Goal: Task Accomplishment & Management: Use online tool/utility

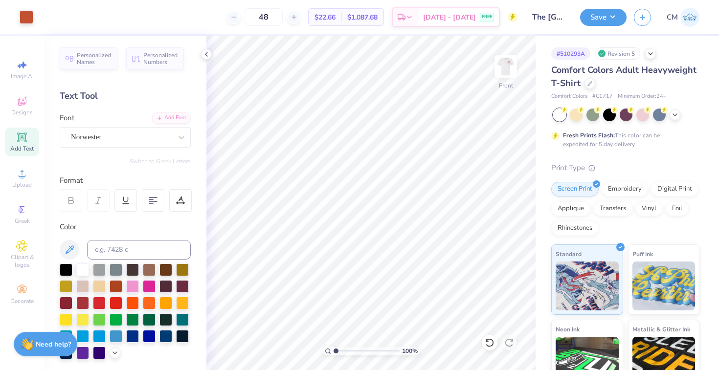
click at [595, 26] on div "Save CM" at bounding box center [649, 17] width 139 height 34
click at [596, 16] on button "Save" at bounding box center [603, 15] width 46 height 17
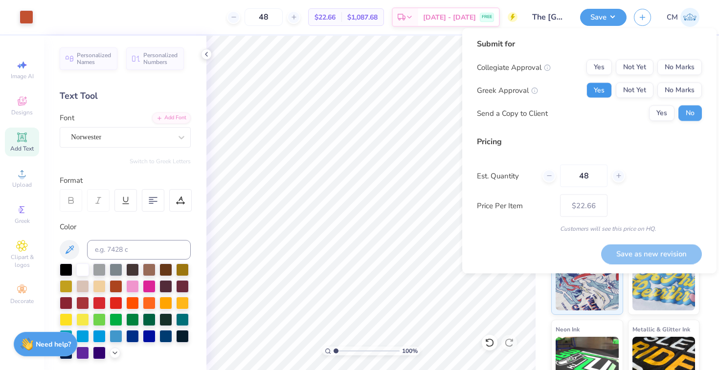
click at [599, 89] on button "Yes" at bounding box center [598, 91] width 25 height 16
click at [668, 73] on button "No Marks" at bounding box center [679, 68] width 45 height 16
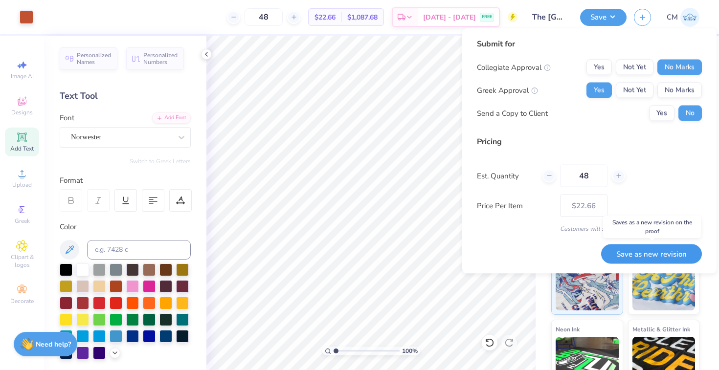
click at [649, 254] on button "Save as new revision" at bounding box center [651, 254] width 101 height 20
type input "$22.66"
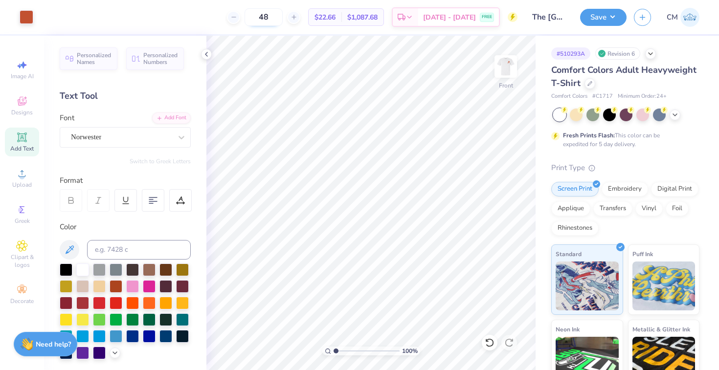
click at [283, 21] on input "48" at bounding box center [264, 17] width 38 height 18
type input "4"
type input "36"
click at [341, 21] on span "$24.52" at bounding box center [330, 17] width 21 height 10
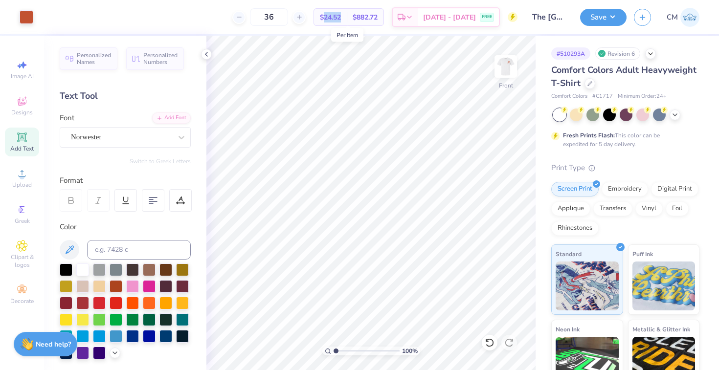
copy span "24.52"
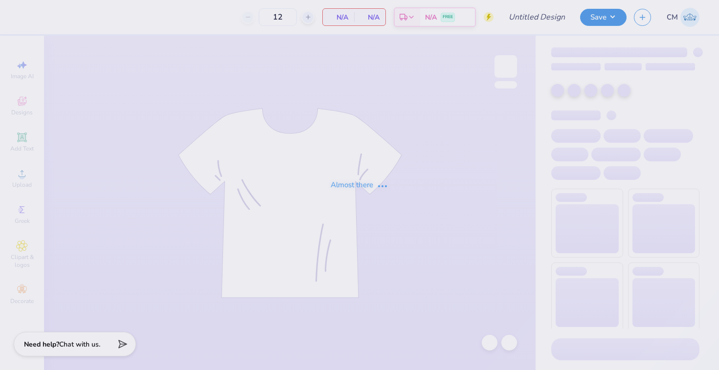
type input "Alpha Phi house shirts 2"
type input "36"
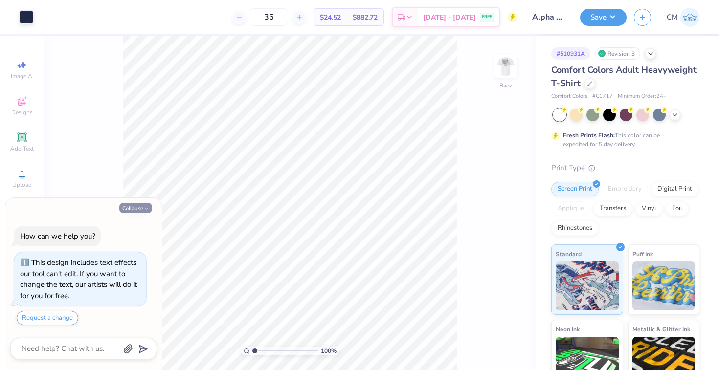
click at [138, 210] on button "Collapse" at bounding box center [135, 208] width 33 height 10
type textarea "x"
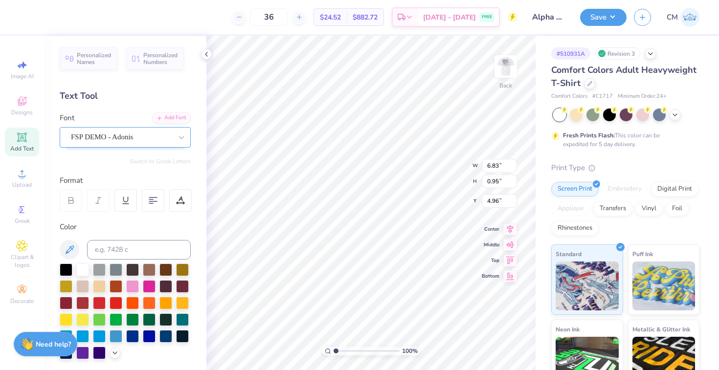
click at [93, 142] on div "FSP DEMO - Adonis" at bounding box center [121, 137] width 103 height 15
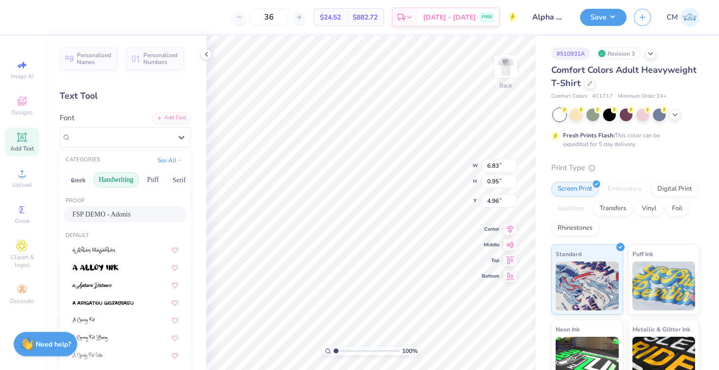
click at [109, 179] on button "Handwriting" at bounding box center [115, 180] width 45 height 16
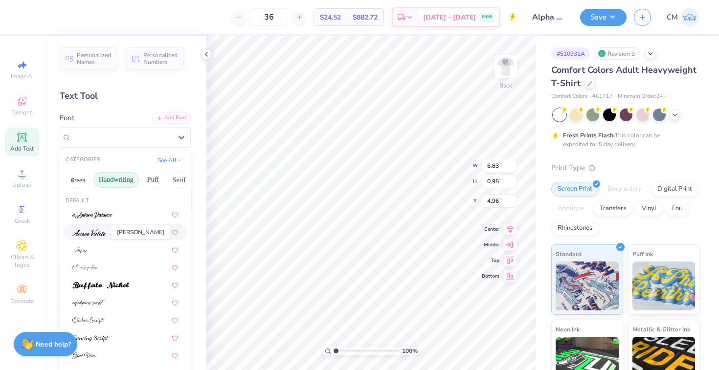
click at [101, 235] on img at bounding box center [88, 232] width 33 height 7
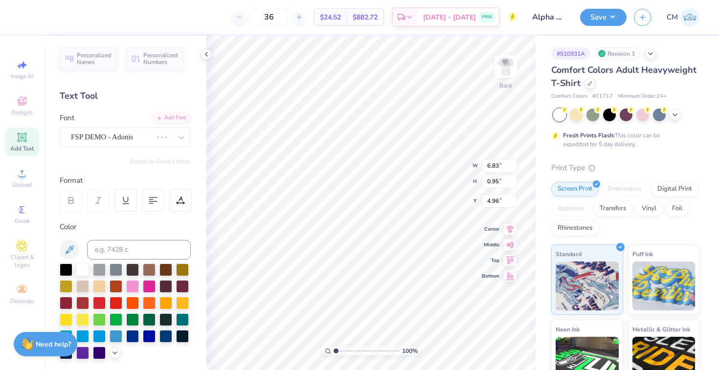
type input "4.36"
type input "0.98"
type input "4.95"
click at [151, 137] on div "[PERSON_NAME]" at bounding box center [121, 137] width 103 height 15
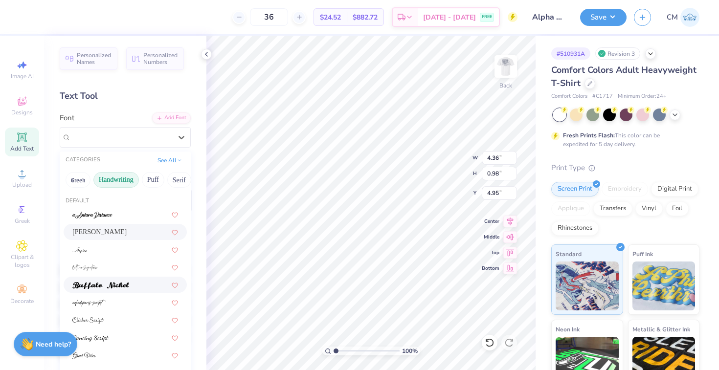
click at [113, 282] on span at bounding box center [100, 285] width 57 height 10
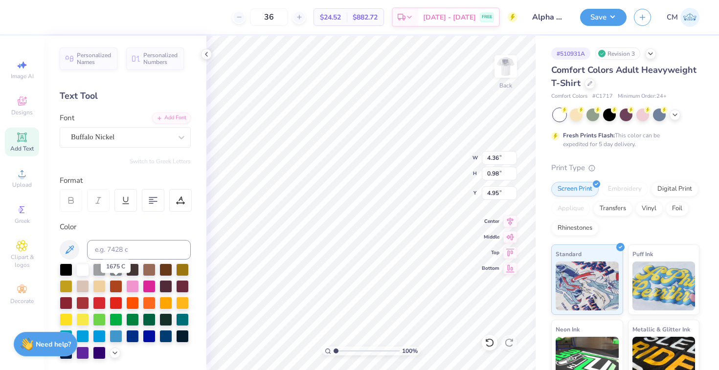
type input "6.81"
type input "0.93"
type input "4.98"
click at [149, 138] on div "Buffalo Nickel" at bounding box center [121, 137] width 103 height 15
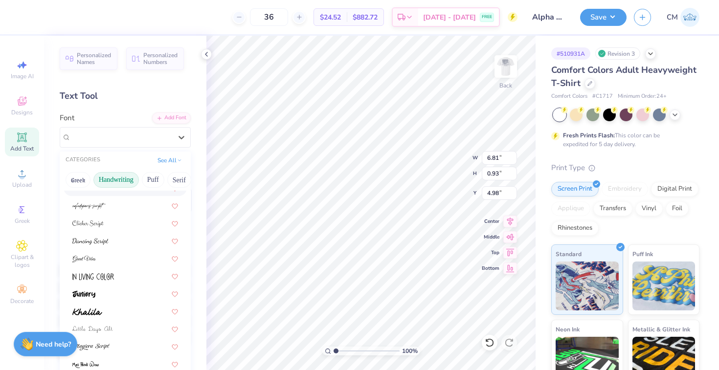
scroll to position [97, 0]
click at [125, 310] on div at bounding box center [125, 311] width 106 height 10
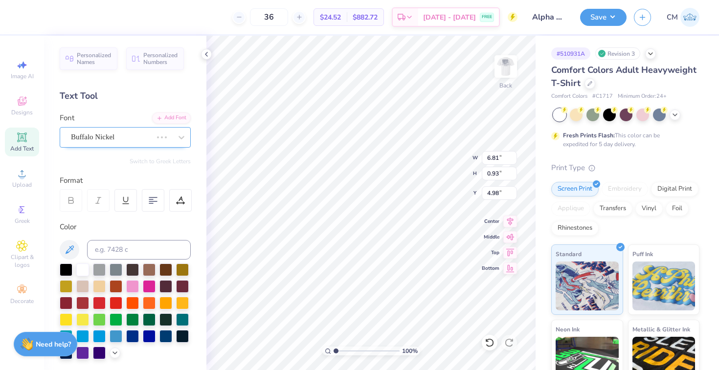
click at [127, 134] on div "Buffalo Nickel" at bounding box center [111, 137] width 83 height 15
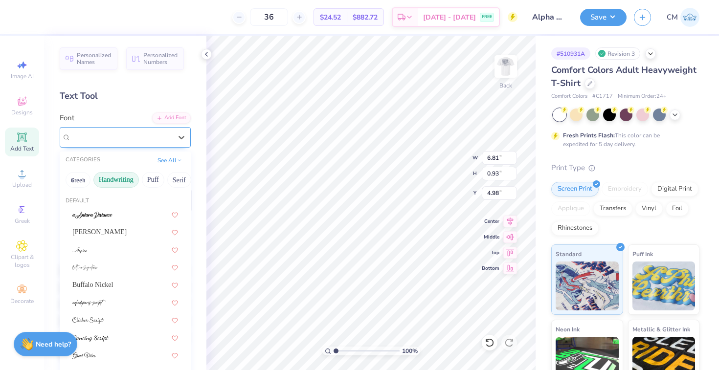
type input "6.70"
type input "1.14"
type input "4.87"
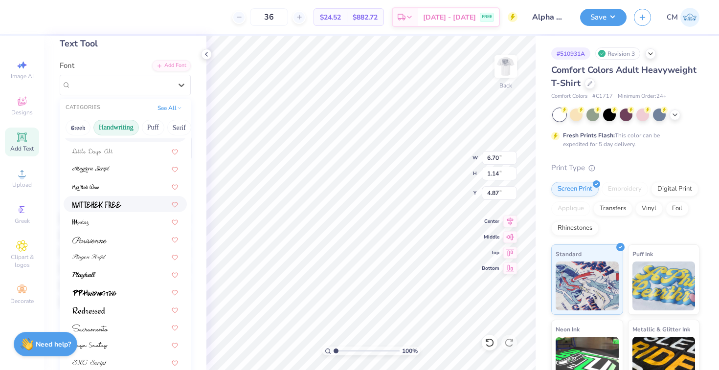
scroll to position [53, 0]
click at [120, 273] on div at bounding box center [125, 274] width 106 height 10
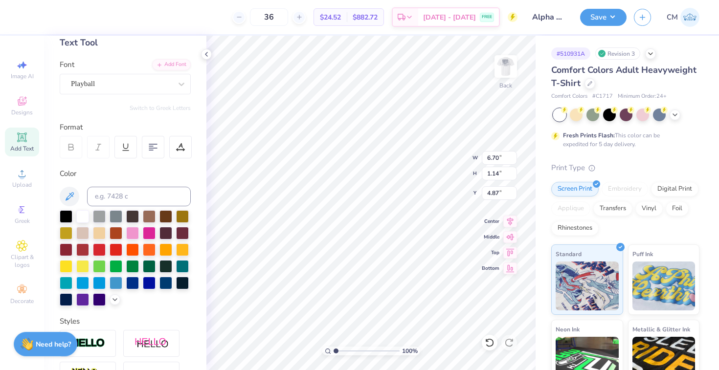
type input "6.40"
type input "0.96"
type input "4.96"
click at [164, 80] on div "Playball" at bounding box center [121, 83] width 103 height 15
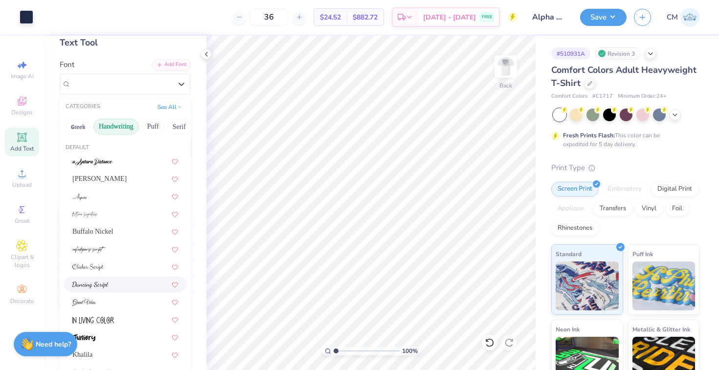
click at [135, 282] on div at bounding box center [125, 284] width 106 height 10
